Goal: Find specific page/section: Locate a particular part of the current website

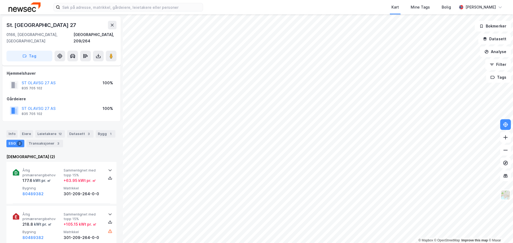
scroll to position [27, 0]
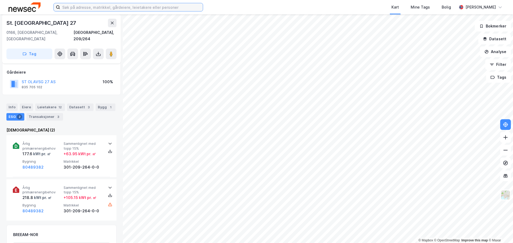
click at [154, 8] on input at bounding box center [131, 7] width 143 height 8
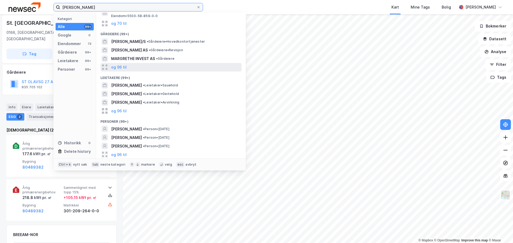
scroll to position [42, 0]
click at [104, 11] on label "[PERSON_NAME]" at bounding box center [128, 7] width 150 height 9
click at [104, 11] on input "[PERSON_NAME]" at bounding box center [128, 7] width 136 height 8
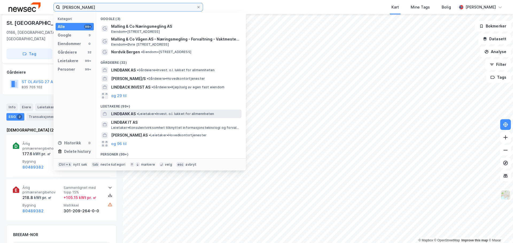
scroll to position [33, 0]
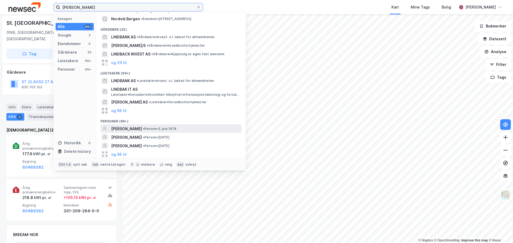
type input "[PERSON_NAME]"
click at [175, 126] on div "[PERSON_NAME] • Person • [DATE]" at bounding box center [175, 129] width 129 height 6
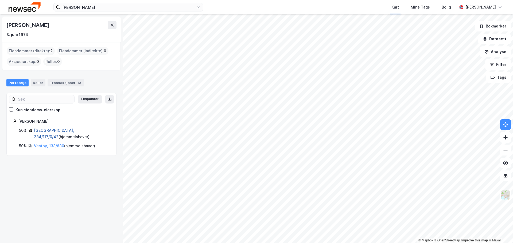
click at [52, 130] on link "[GEOGRAPHIC_DATA], 234/117/0/42" at bounding box center [54, 133] width 40 height 11
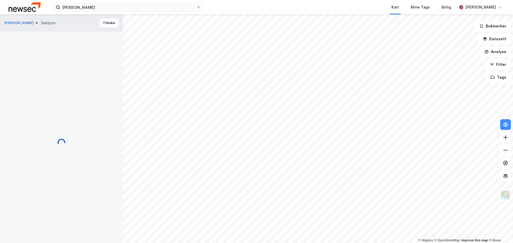
scroll to position [27, 0]
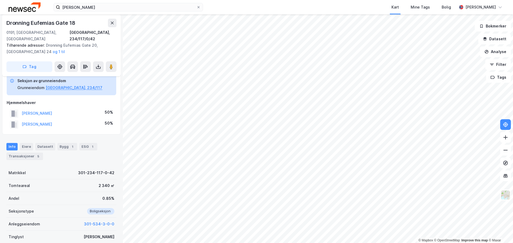
drag, startPoint x: 85, startPoint y: 108, endPoint x: 19, endPoint y: 106, distance: 65.8
click at [19, 108] on div "[PERSON_NAME] 50%" at bounding box center [62, 113] width 110 height 11
